Goal: Transaction & Acquisition: Purchase product/service

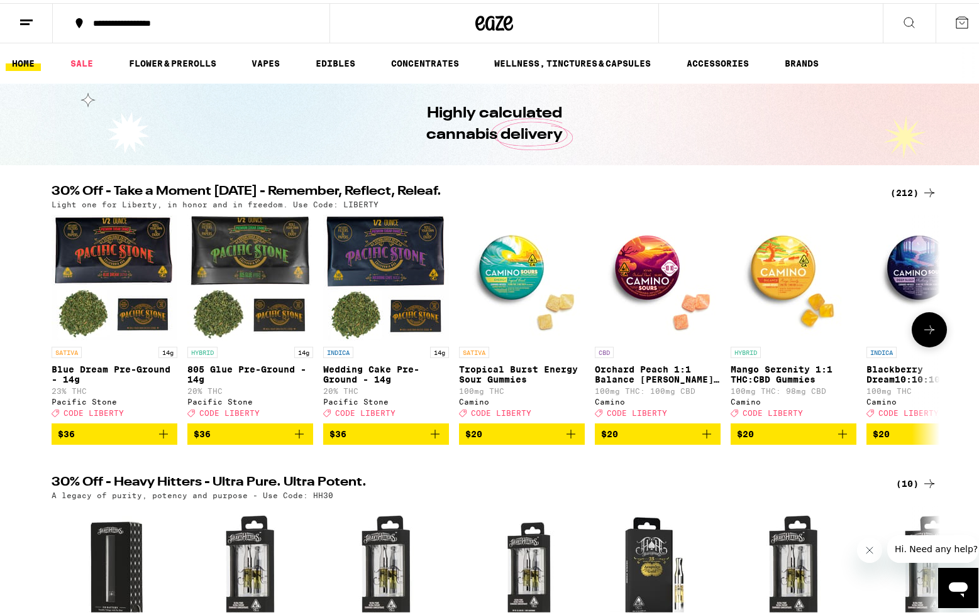
click at [934, 333] on button at bounding box center [928, 326] width 35 height 35
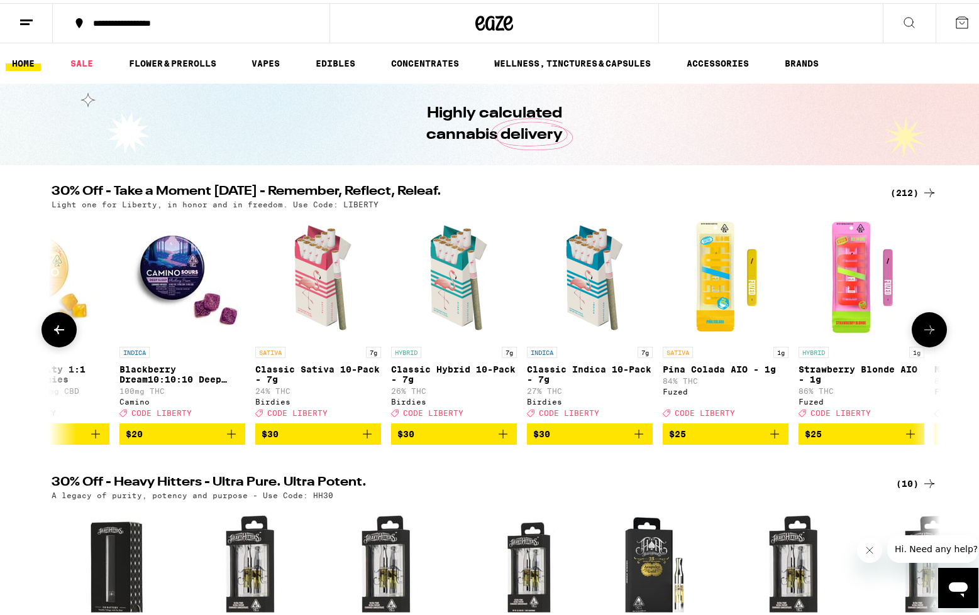
scroll to position [0, 748]
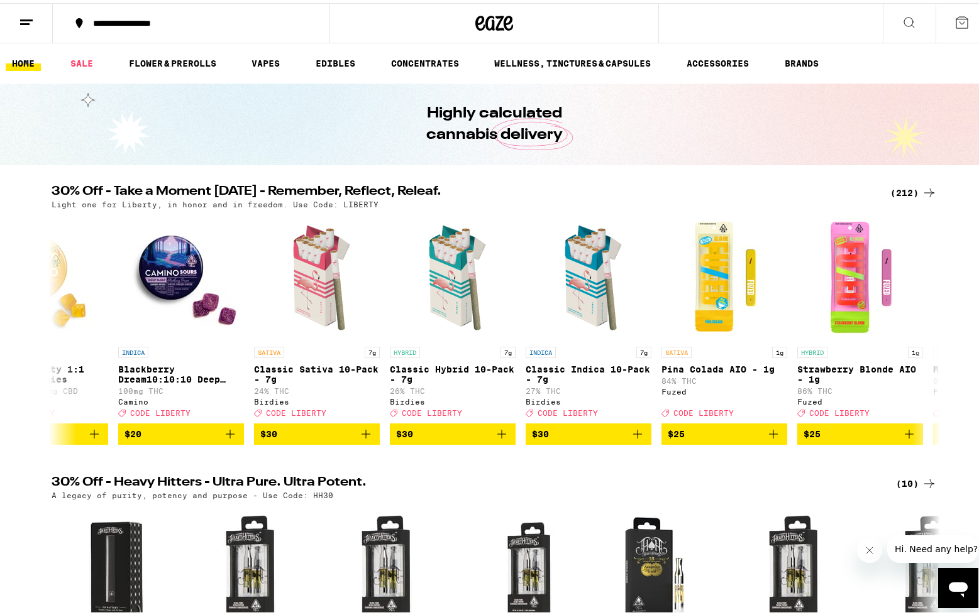
click at [902, 192] on div "(212)" at bounding box center [913, 189] width 47 height 15
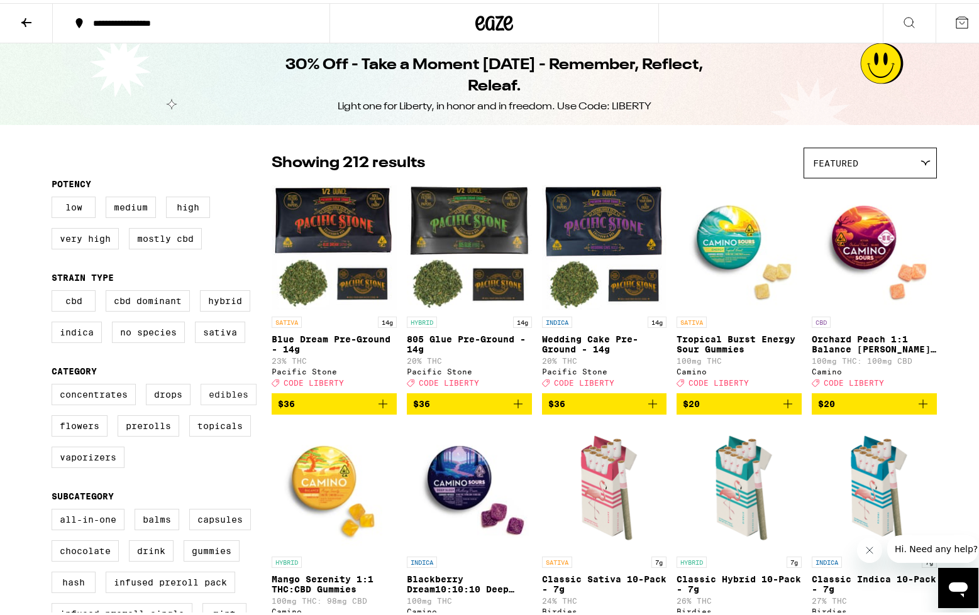
click at [223, 402] on label "Edibles" at bounding box center [229, 391] width 56 height 21
click at [55, 383] on input "Edibles" at bounding box center [54, 383] width 1 height 1
checkbox input "true"
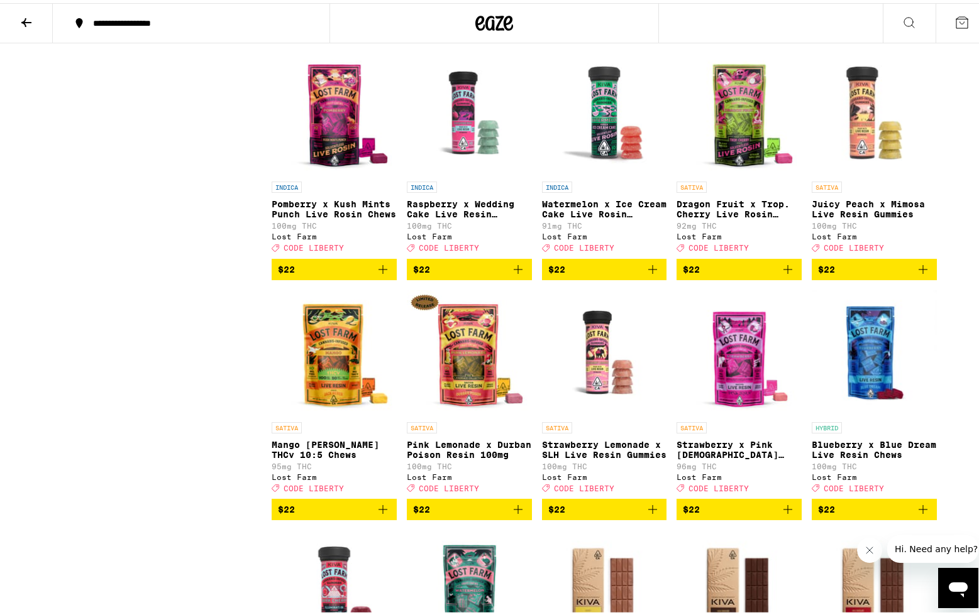
scroll to position [3247, 0]
